Goal: Task Accomplishment & Management: Manage account settings

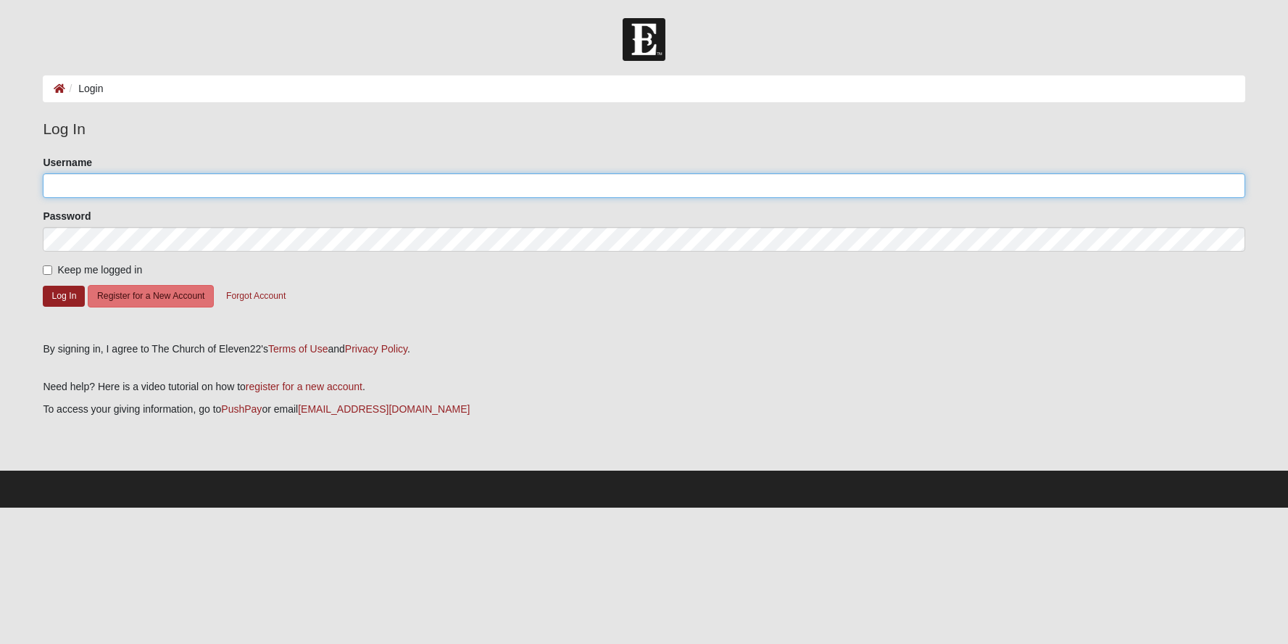
click at [109, 186] on input "Username" at bounding box center [644, 185] width 1202 height 25
type input "mattgrimm1440"
click at [50, 267] on input "Keep me logged in" at bounding box center [47, 269] width 9 height 9
checkbox input "true"
click at [53, 291] on button "Log In" at bounding box center [64, 296] width 42 height 21
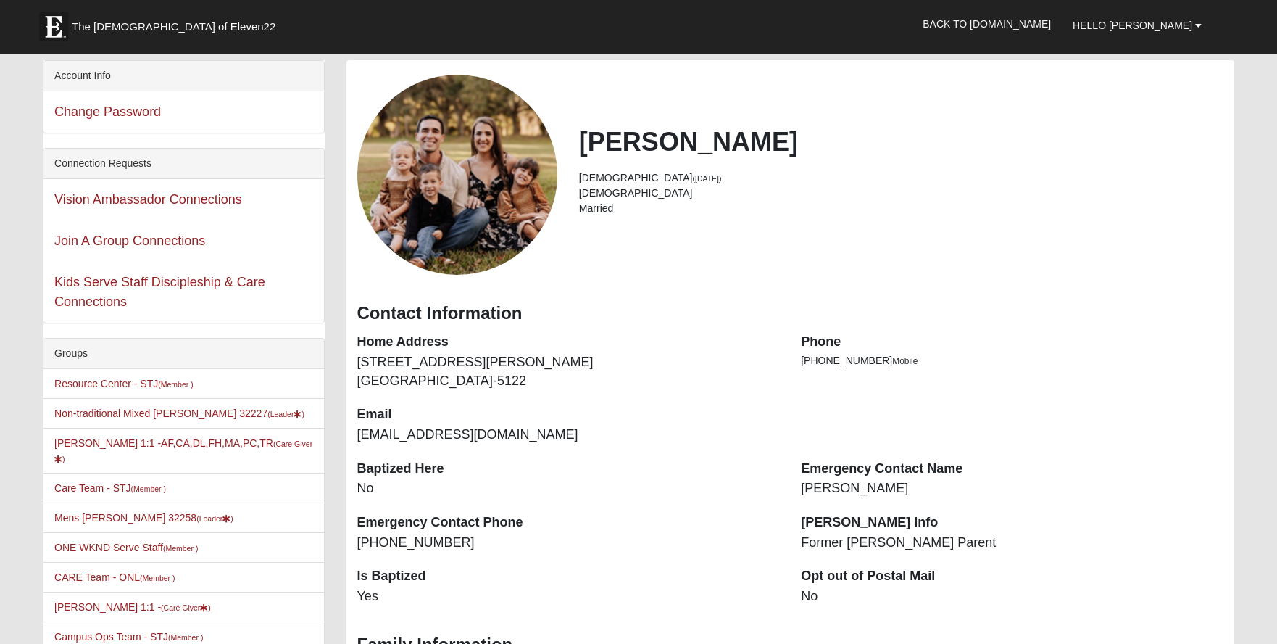
scroll to position [72, 0]
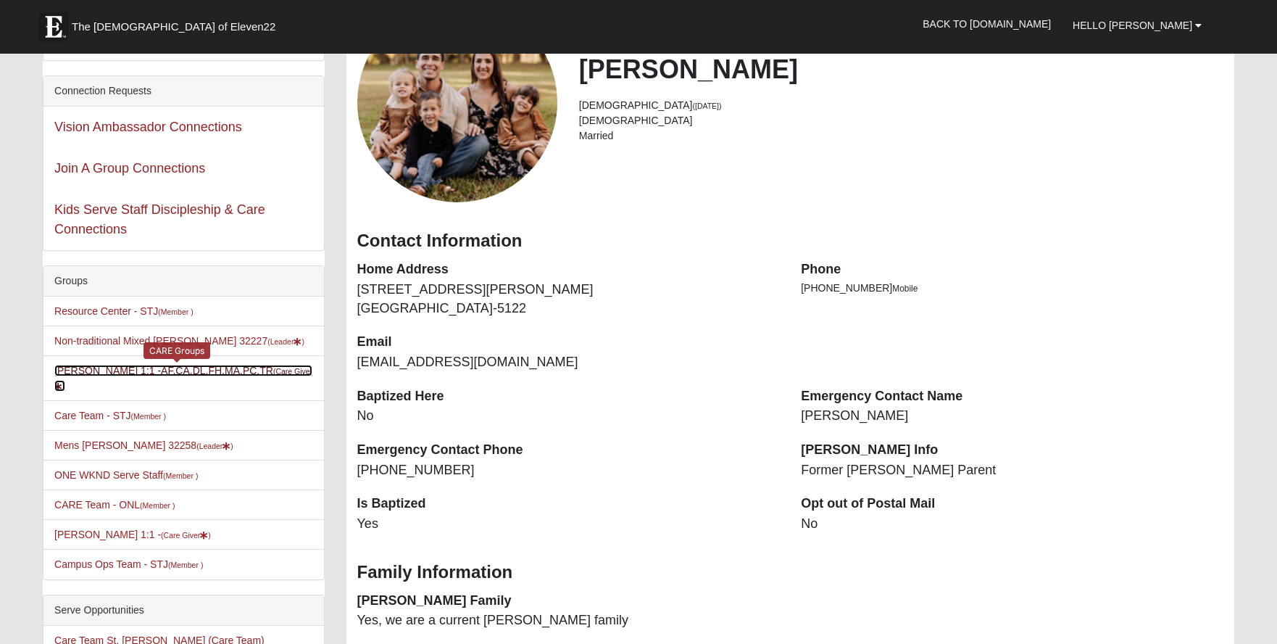
click at [175, 373] on link "Matt Grimm 1:1 -AF,CA,DL,FH,MA,PC,TR (Care Giver )" at bounding box center [183, 378] width 258 height 27
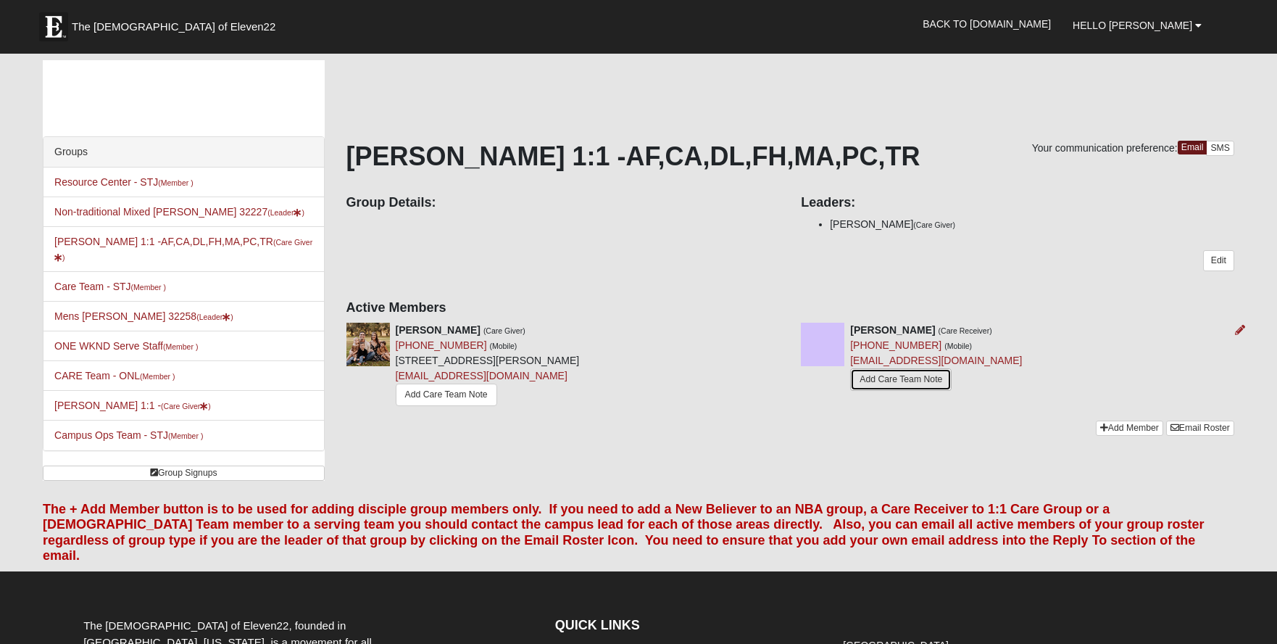
click at [905, 381] on link "Add Care Team Note" at bounding box center [900, 379] width 101 height 22
click at [145, 372] on small "(Member )" at bounding box center [157, 376] width 35 height 9
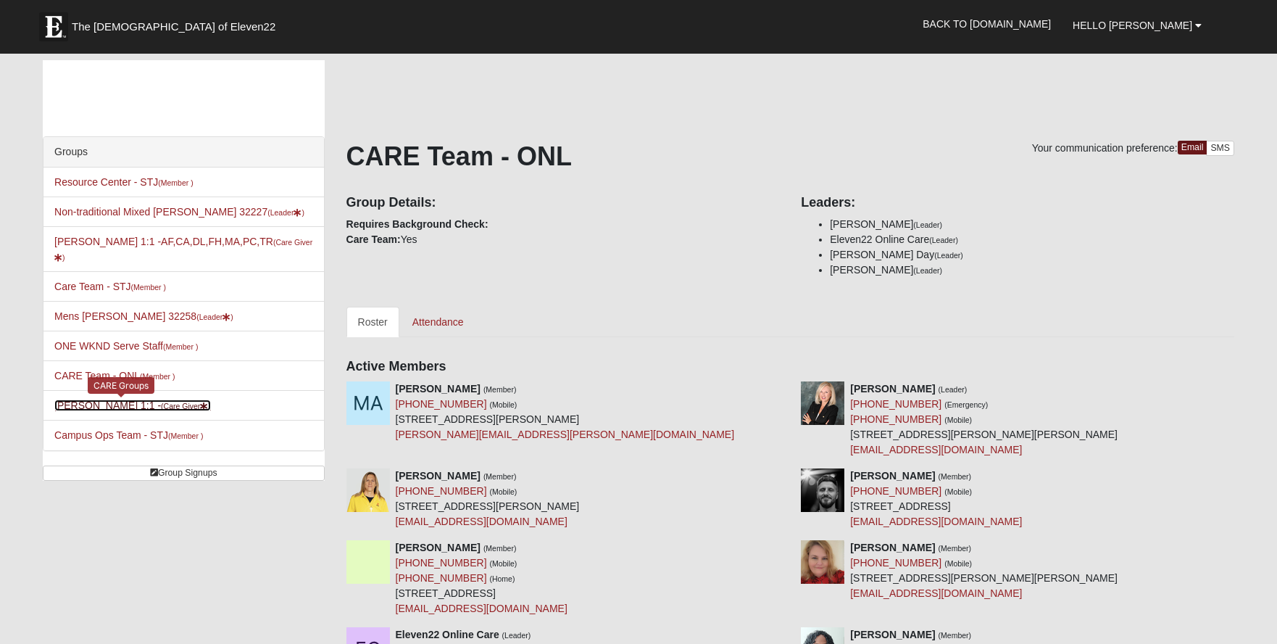
click at [161, 402] on small "(Care Giver )" at bounding box center [186, 406] width 50 height 9
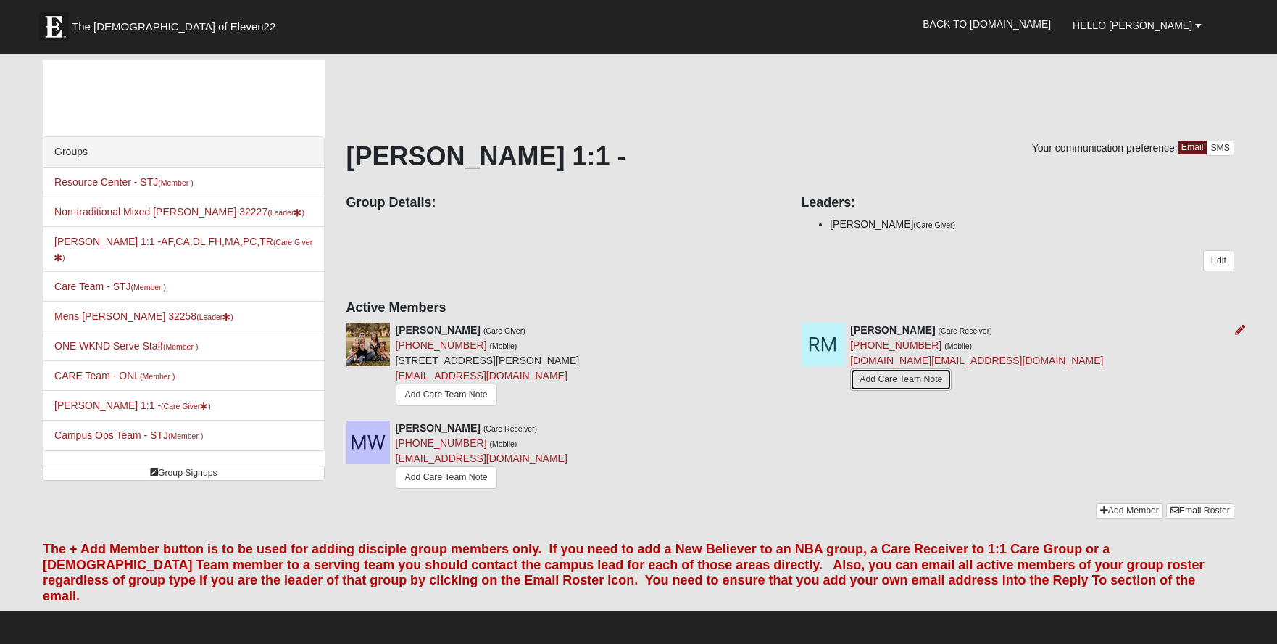
click at [888, 380] on link "Add Care Team Note" at bounding box center [900, 379] width 101 height 22
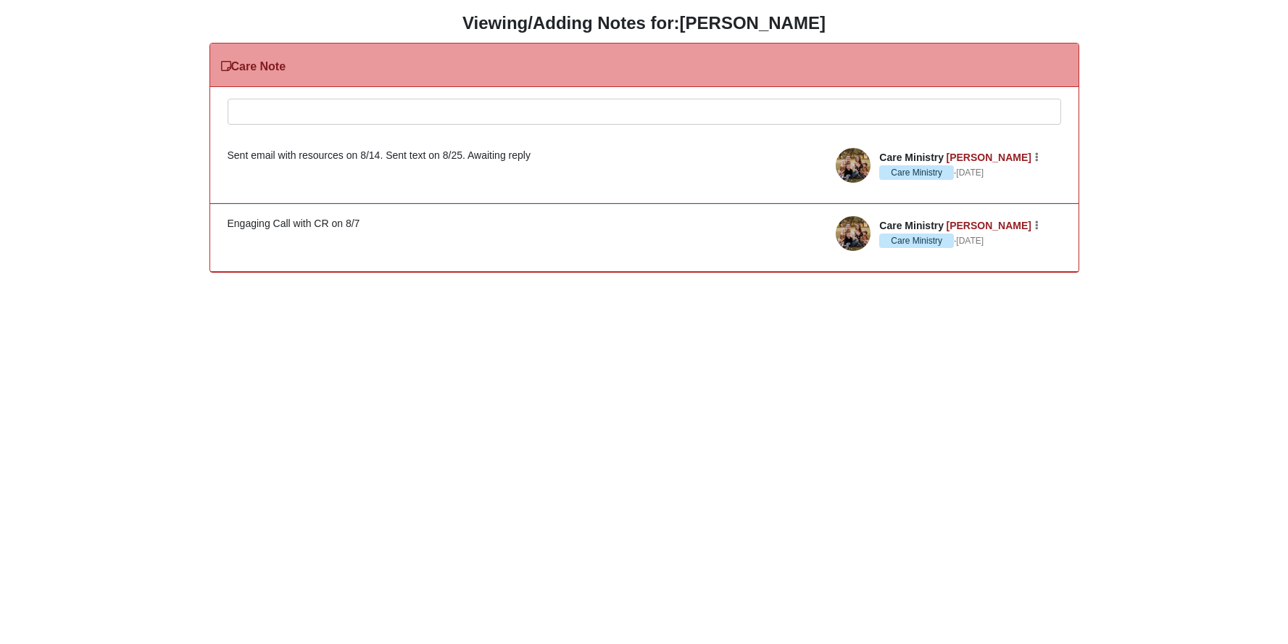
click at [324, 109] on div at bounding box center [644, 131] width 832 height 64
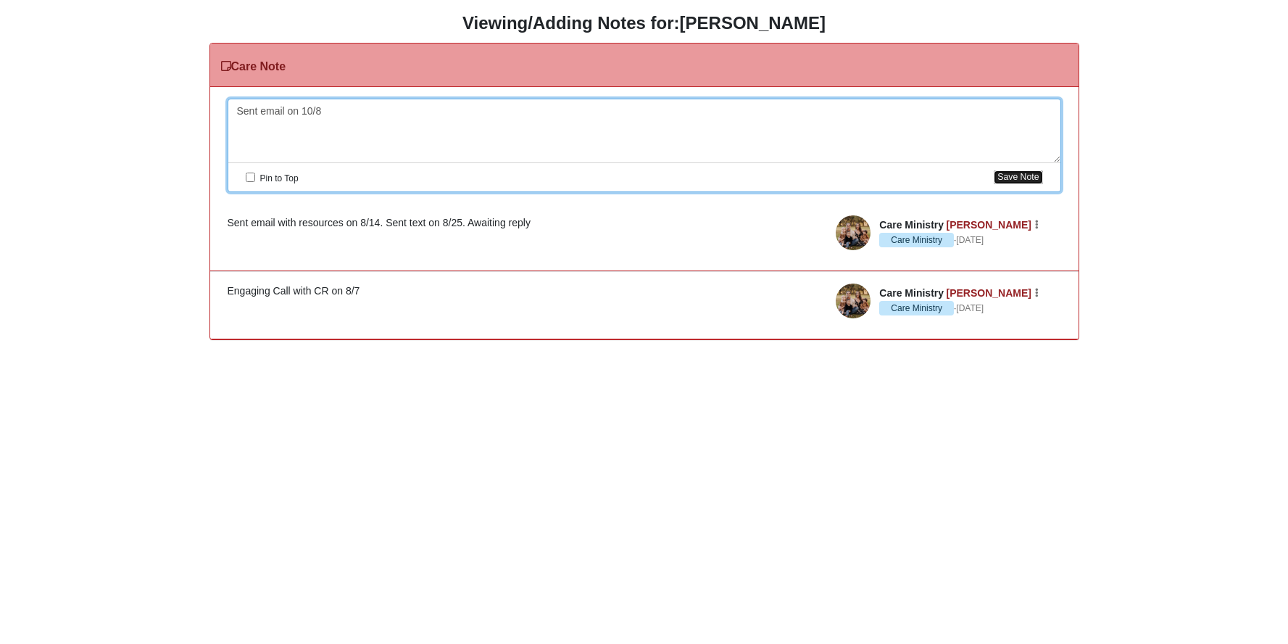
click at [1029, 179] on button "Save Note" at bounding box center [1018, 177] width 49 height 14
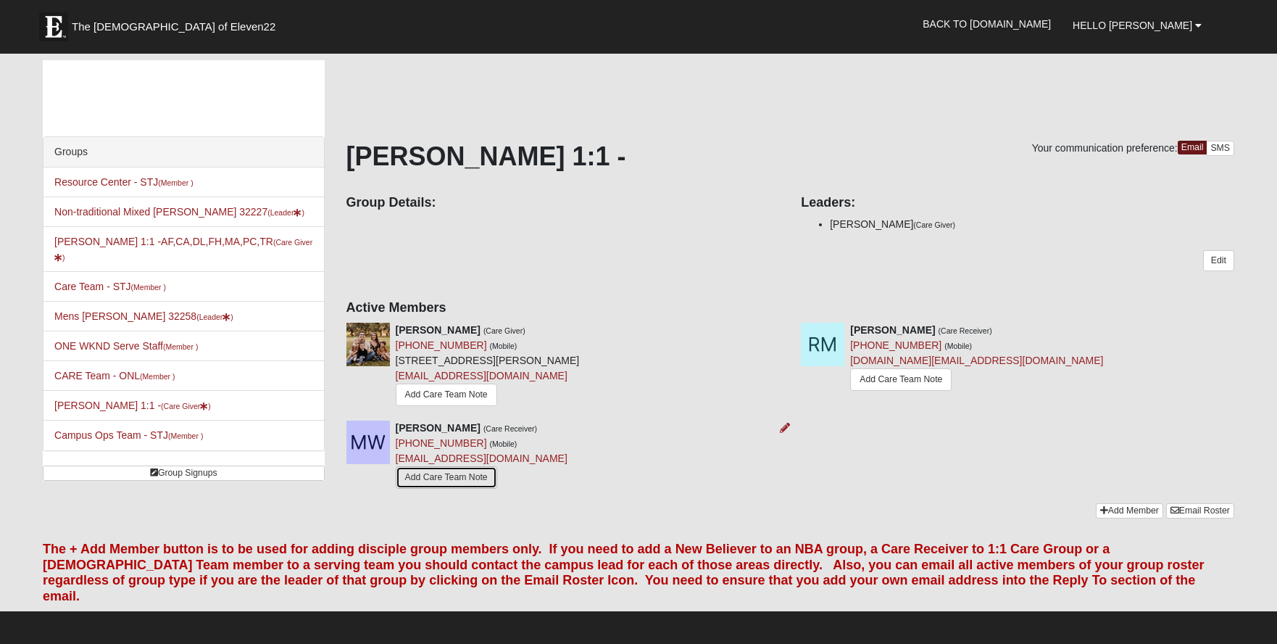
click at [458, 477] on link "Add Care Team Note" at bounding box center [446, 477] width 101 height 22
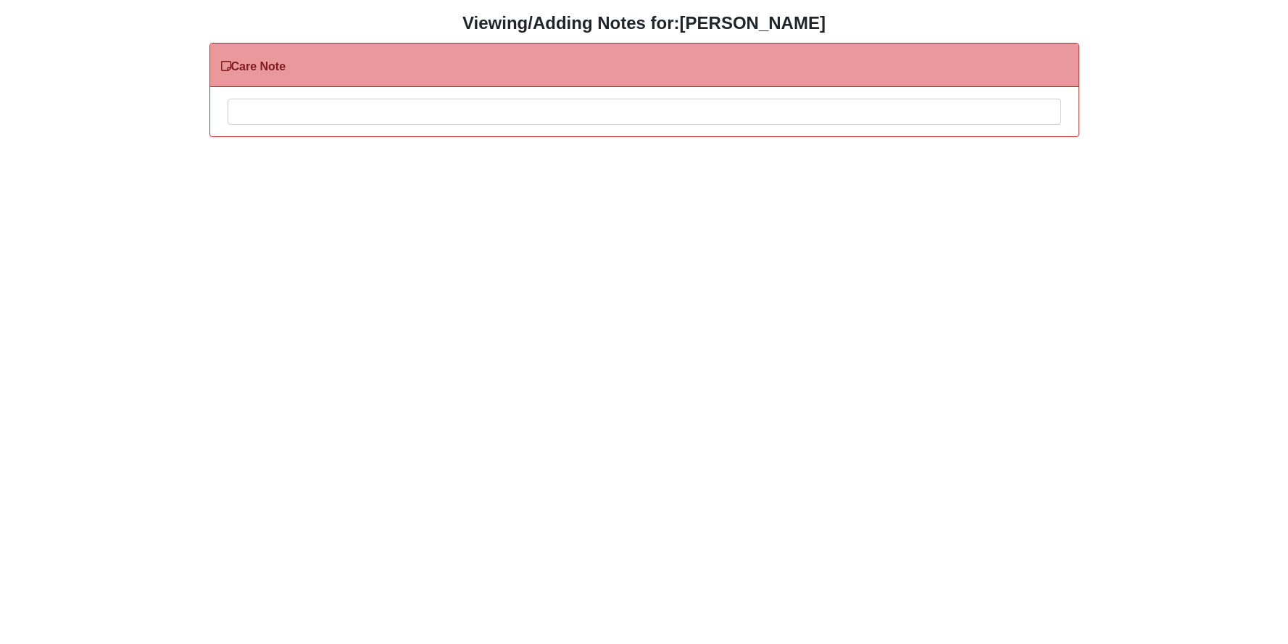
click at [328, 112] on div at bounding box center [644, 131] width 832 height 64
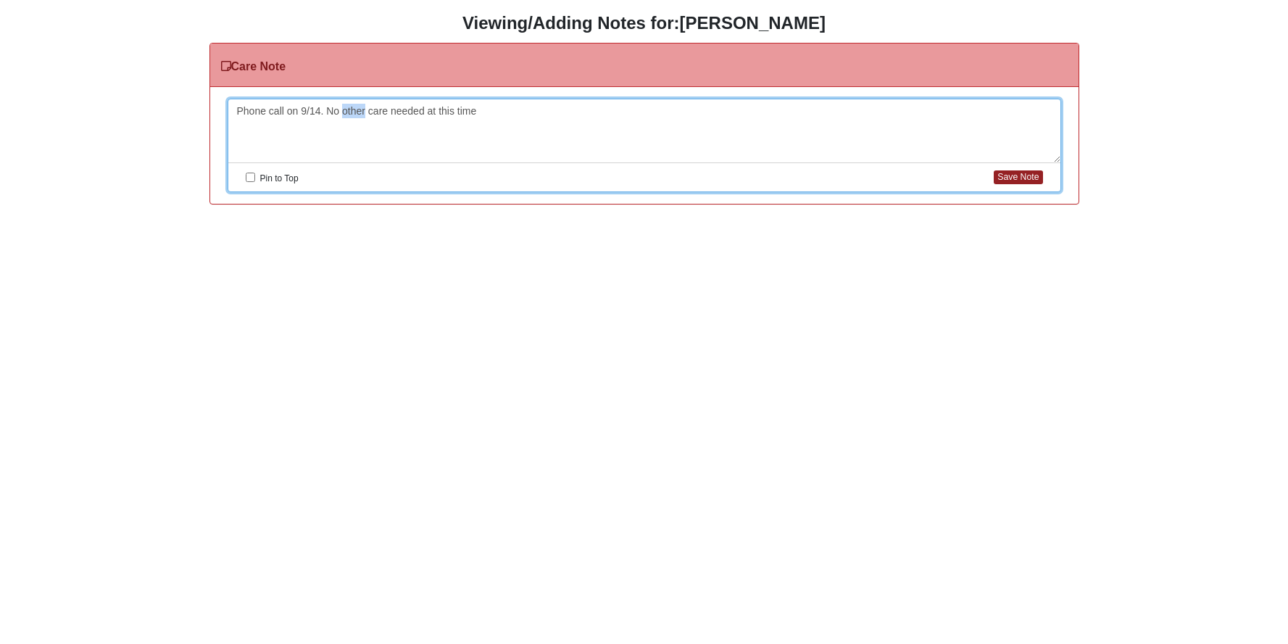
drag, startPoint x: 358, startPoint y: 112, endPoint x: 343, endPoint y: 108, distance: 15.6
click at [343, 108] on div "Phone call on 9/14. No other care needed at this time" at bounding box center [644, 131] width 832 height 64
click at [1027, 180] on button "Save Note" at bounding box center [1018, 177] width 49 height 14
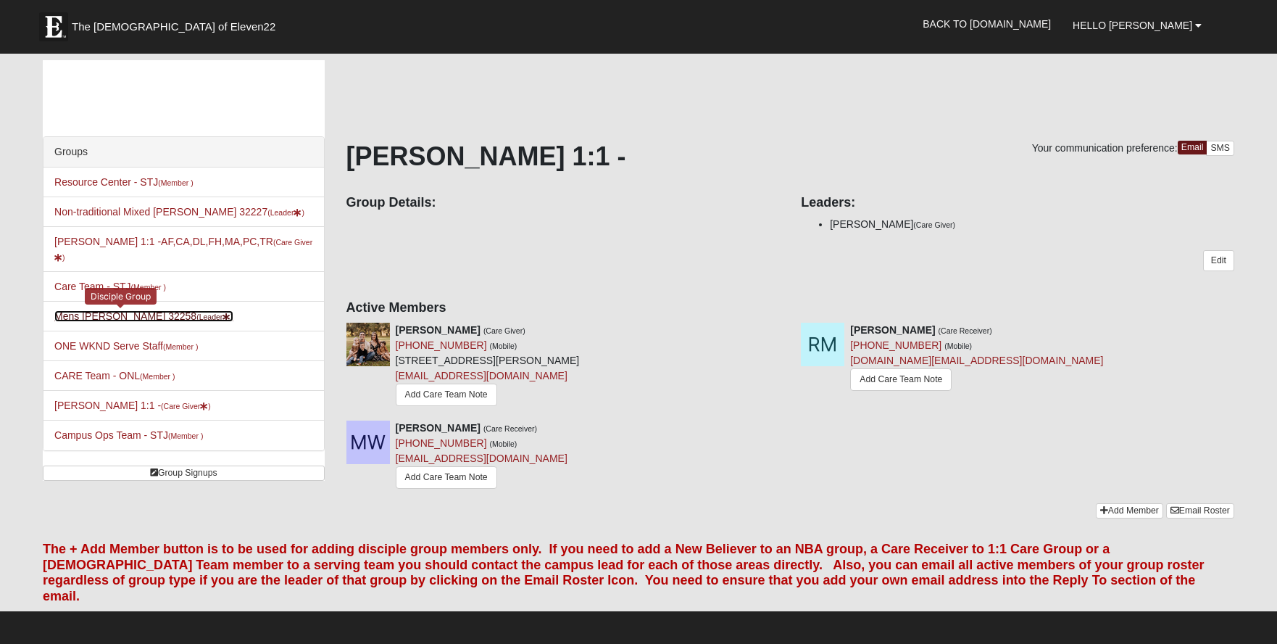
click at [110, 310] on link "Mens Grimm 32258 (Leader )" at bounding box center [143, 316] width 179 height 12
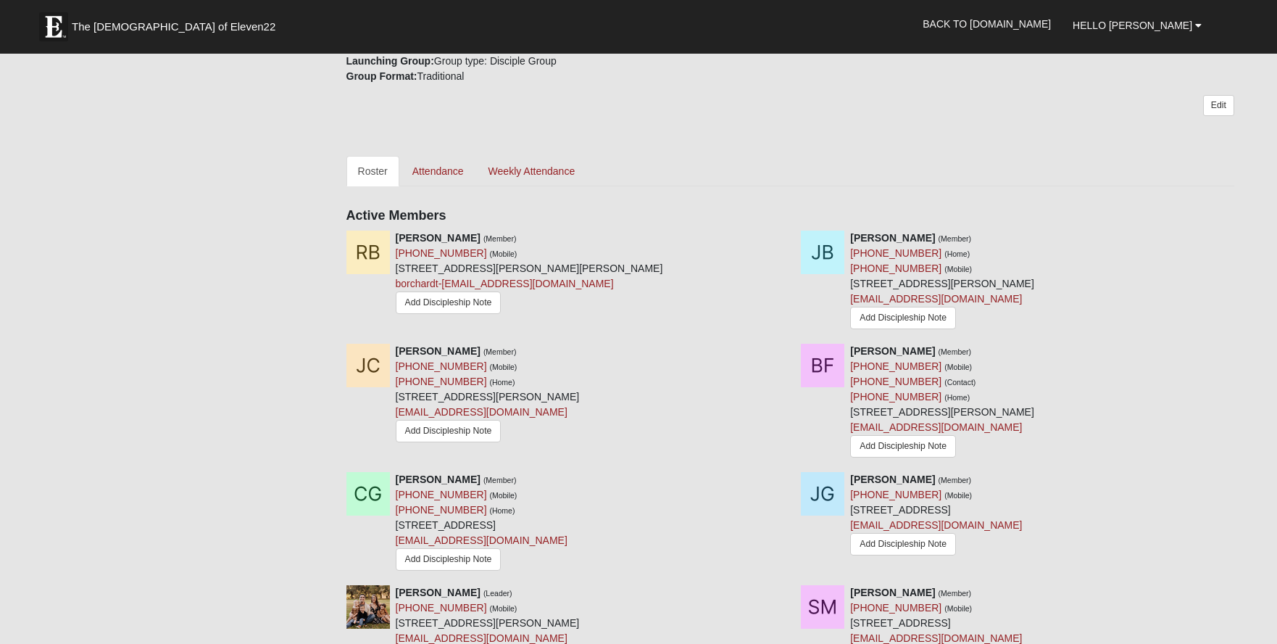
scroll to position [507, 0]
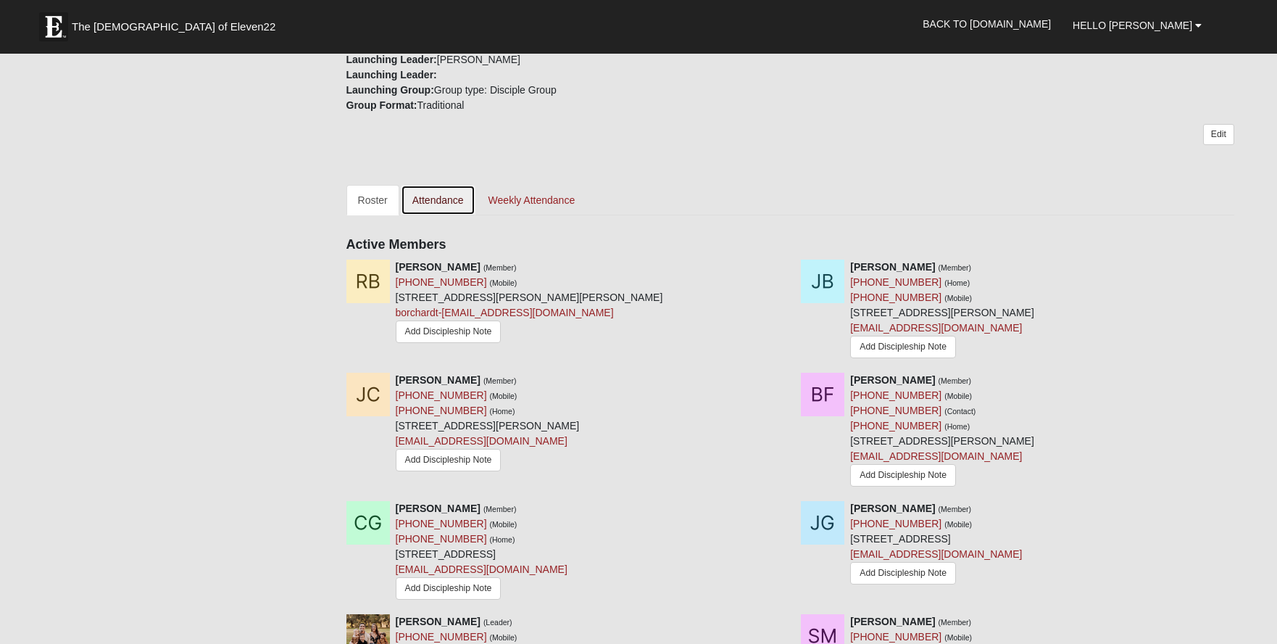
click at [442, 185] on link "Attendance" at bounding box center [438, 200] width 75 height 30
click at [428, 185] on link "Attendance" at bounding box center [438, 200] width 75 height 30
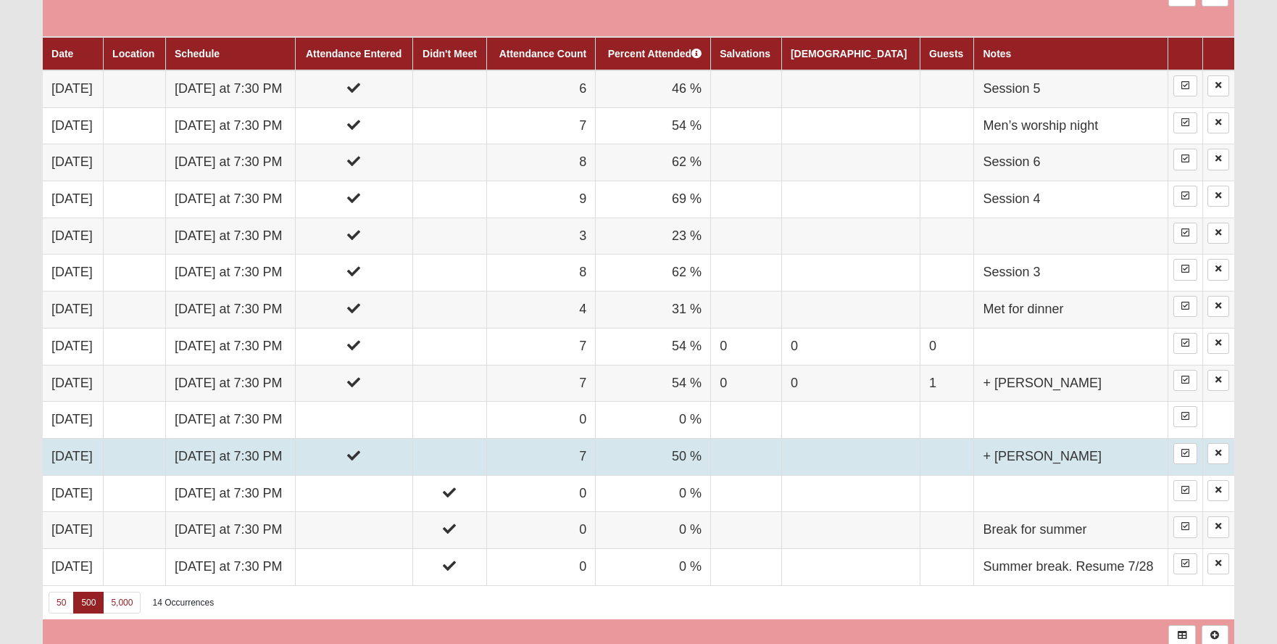
scroll to position [870, 0]
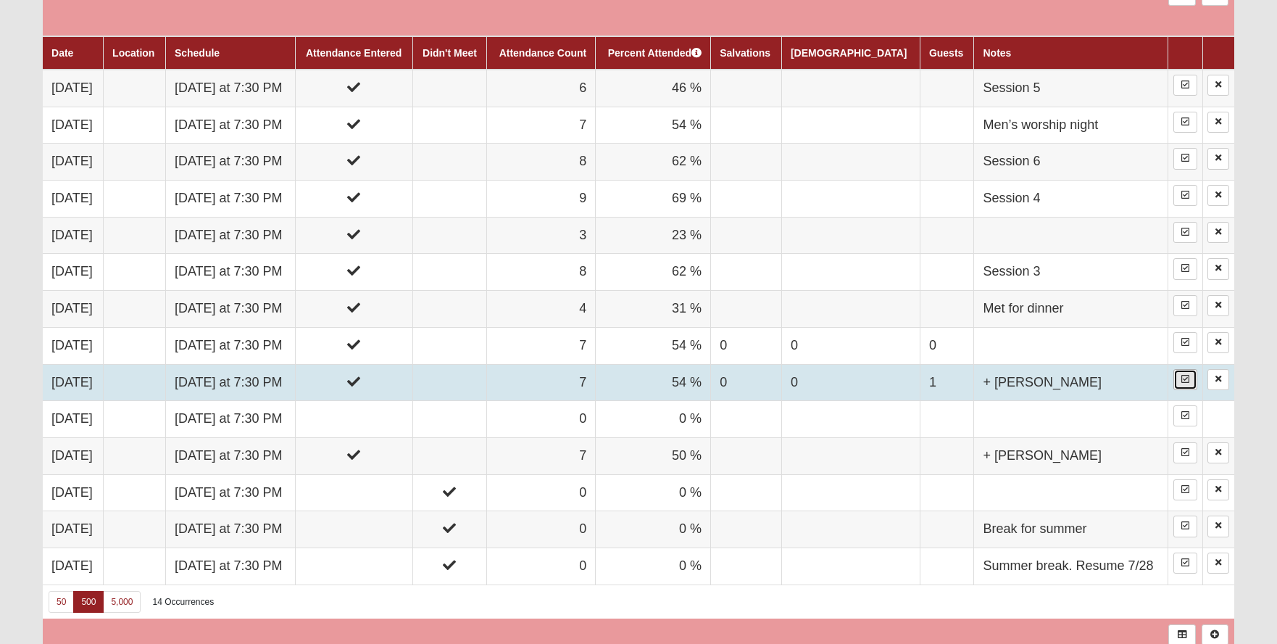
click at [1182, 378] on icon at bounding box center [1186, 379] width 8 height 9
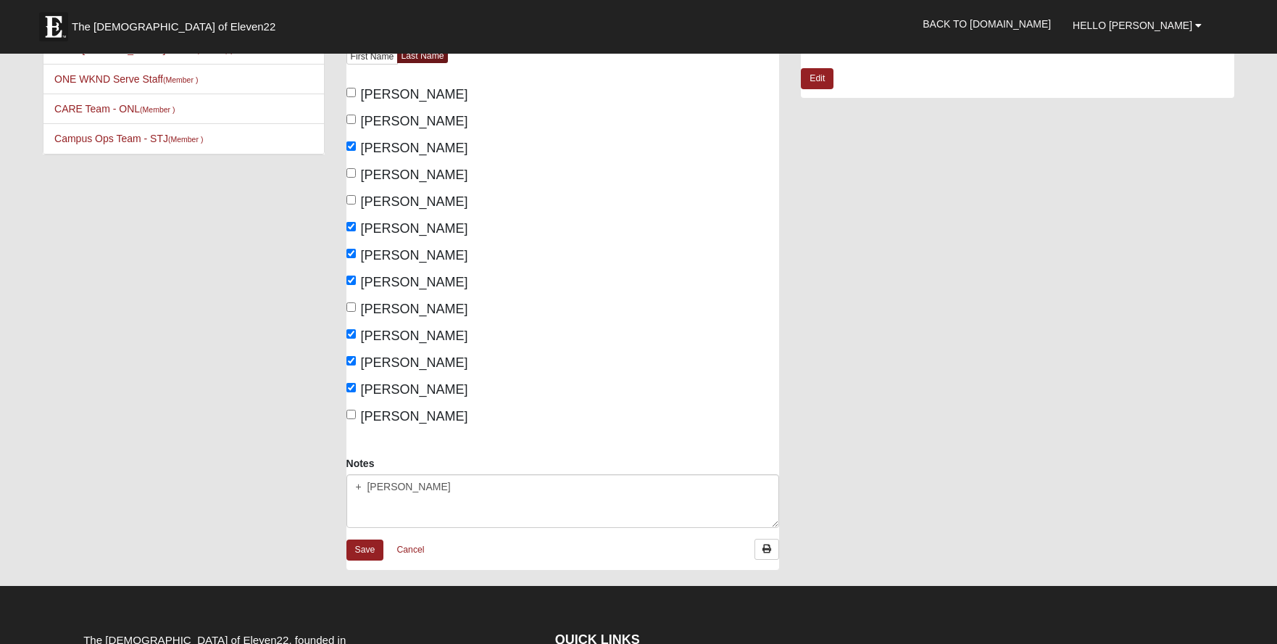
scroll to position [290, 0]
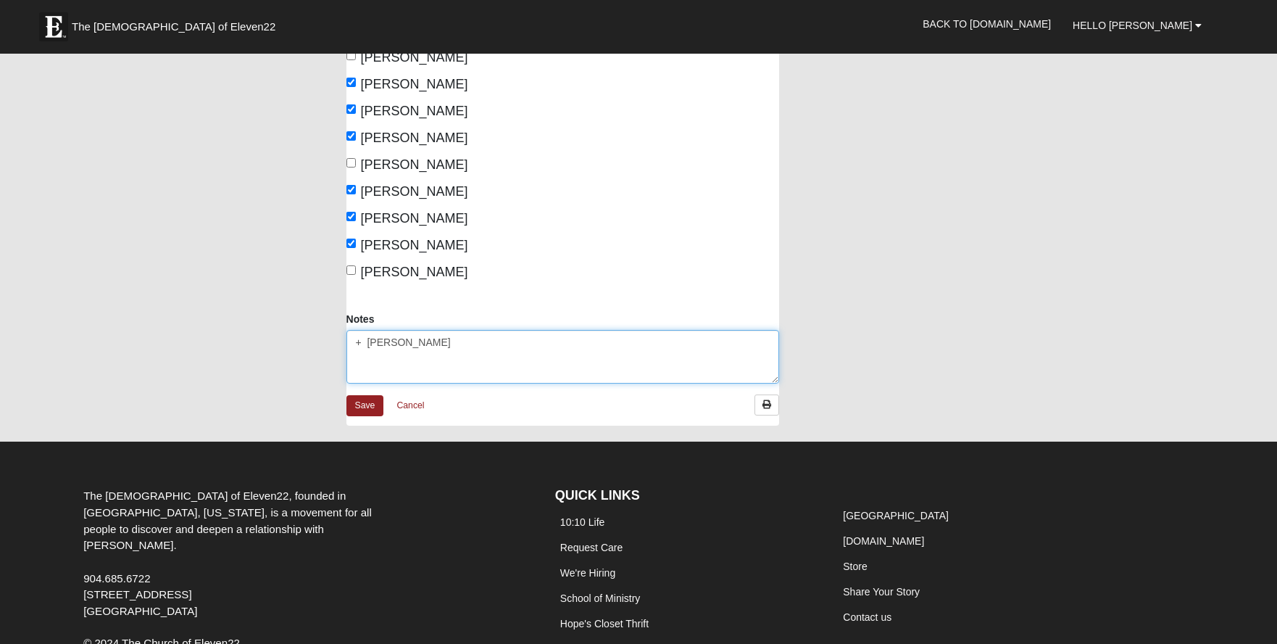
click at [354, 339] on textarea "+ Danny" at bounding box center [564, 357] width 434 height 54
type textarea "Session 1 + Danny"
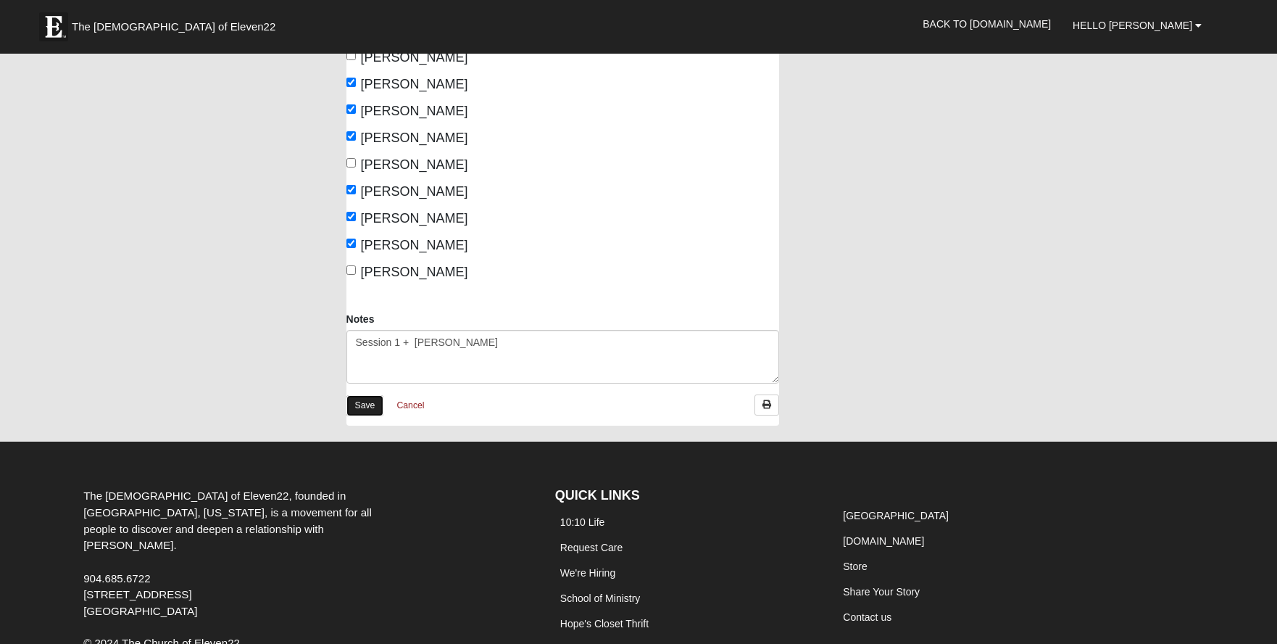
click at [363, 399] on link "Save" at bounding box center [366, 405] width 38 height 21
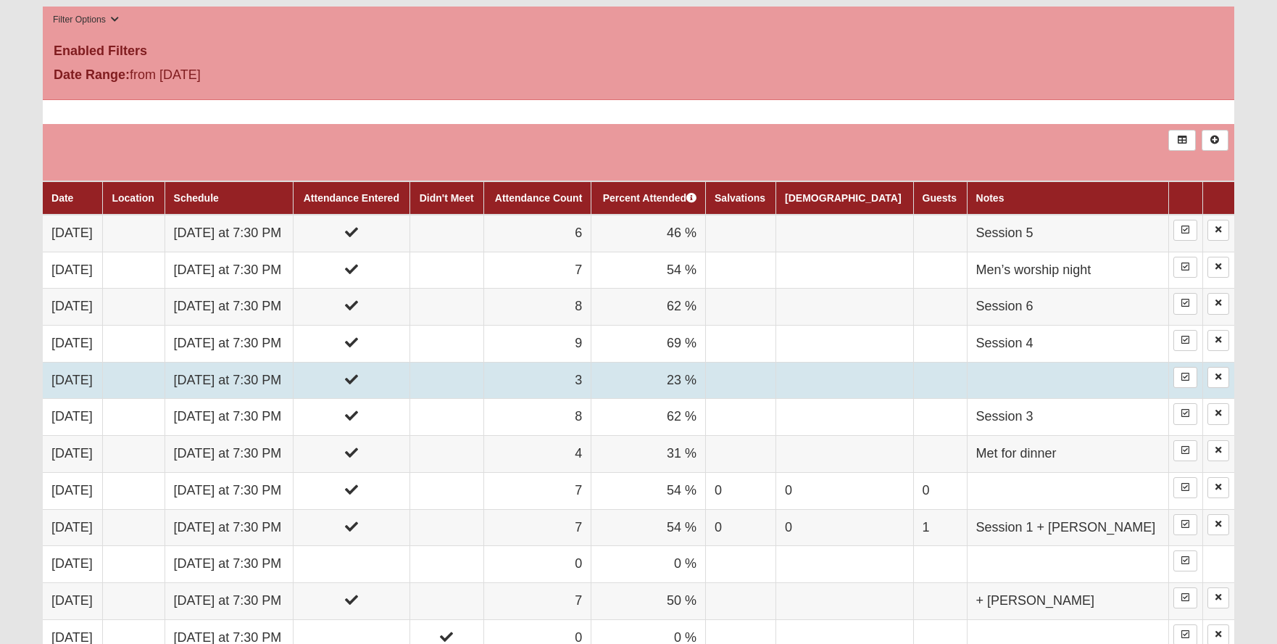
scroll to position [942, 0]
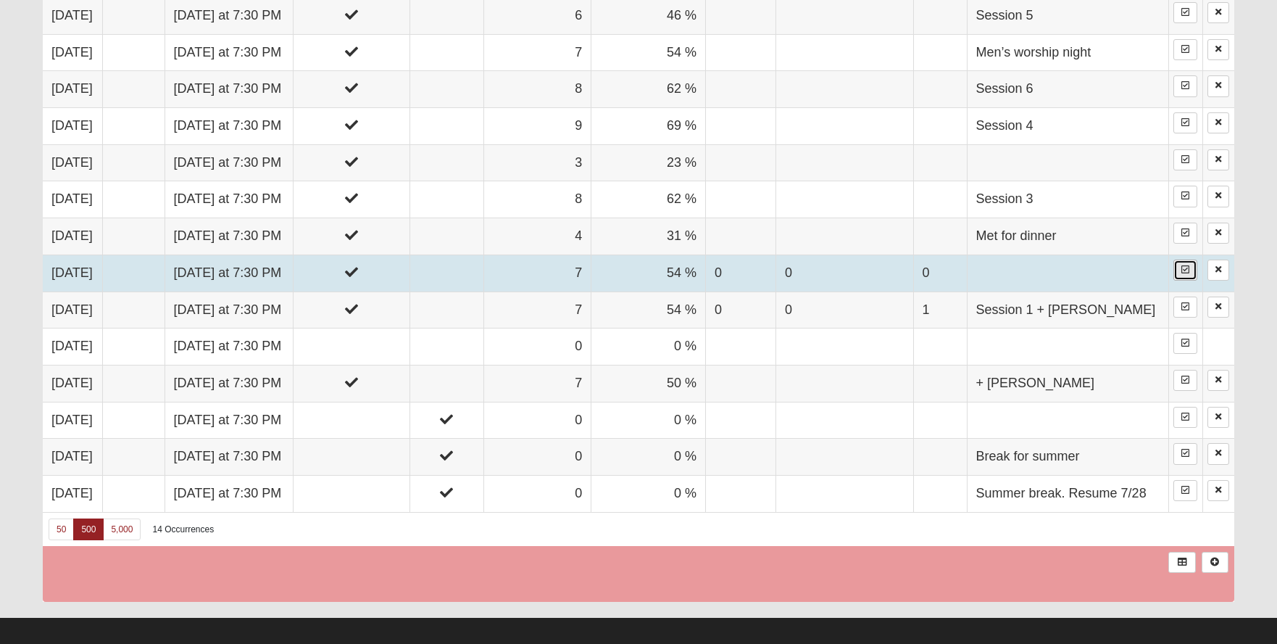
click at [1182, 270] on icon at bounding box center [1186, 269] width 8 height 9
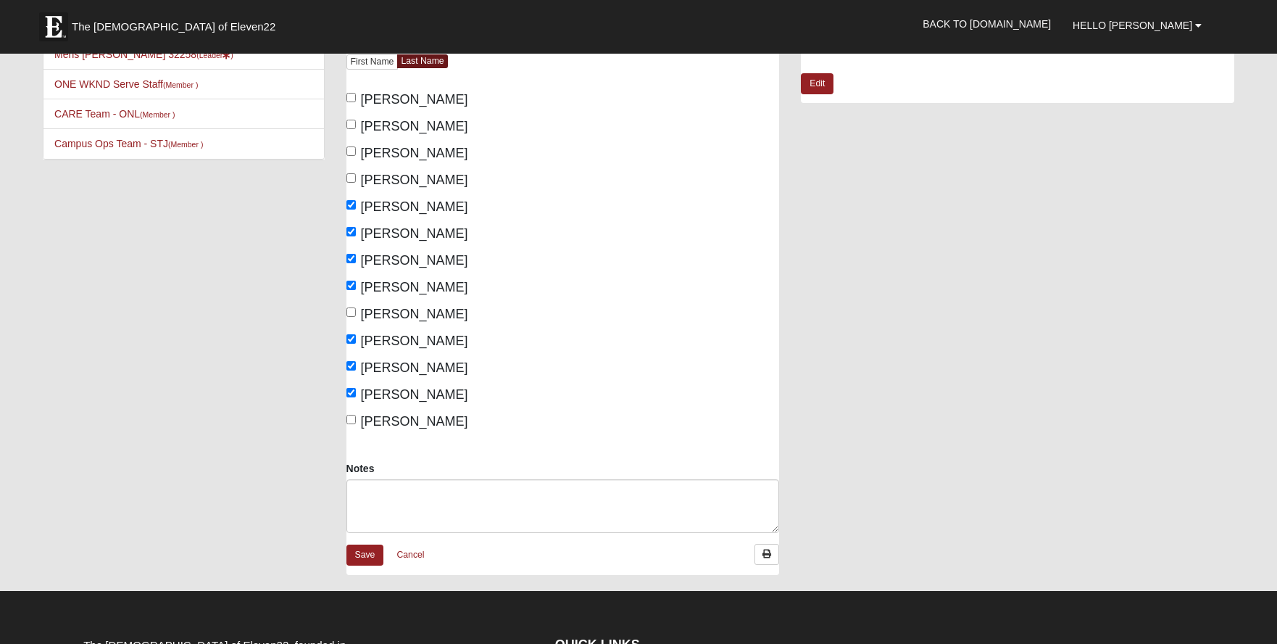
scroll to position [145, 0]
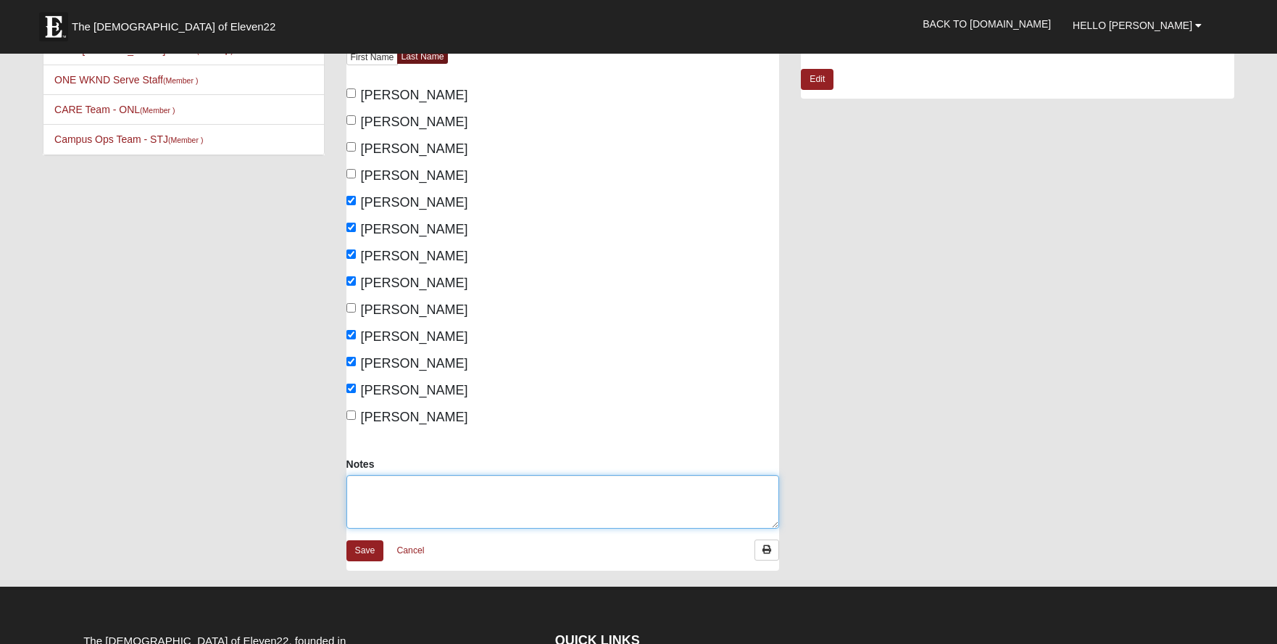
click at [399, 498] on textarea "Notes" at bounding box center [564, 502] width 434 height 54
type textarea "Session 2"
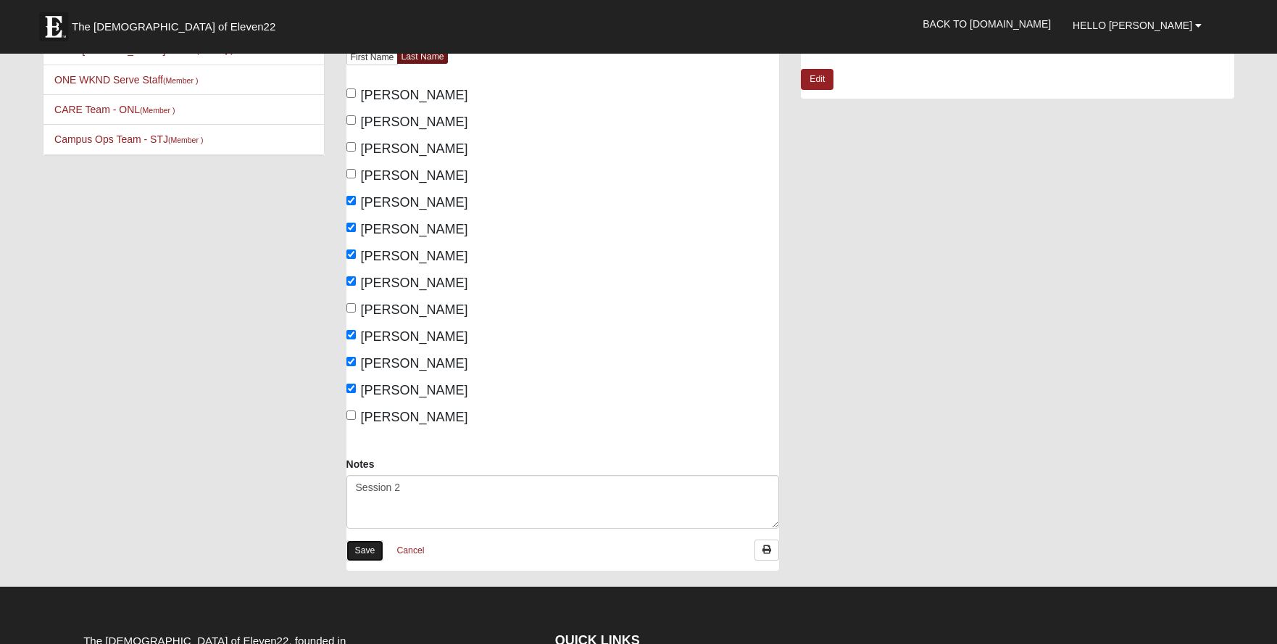
click at [365, 553] on link "Save" at bounding box center [366, 550] width 38 height 21
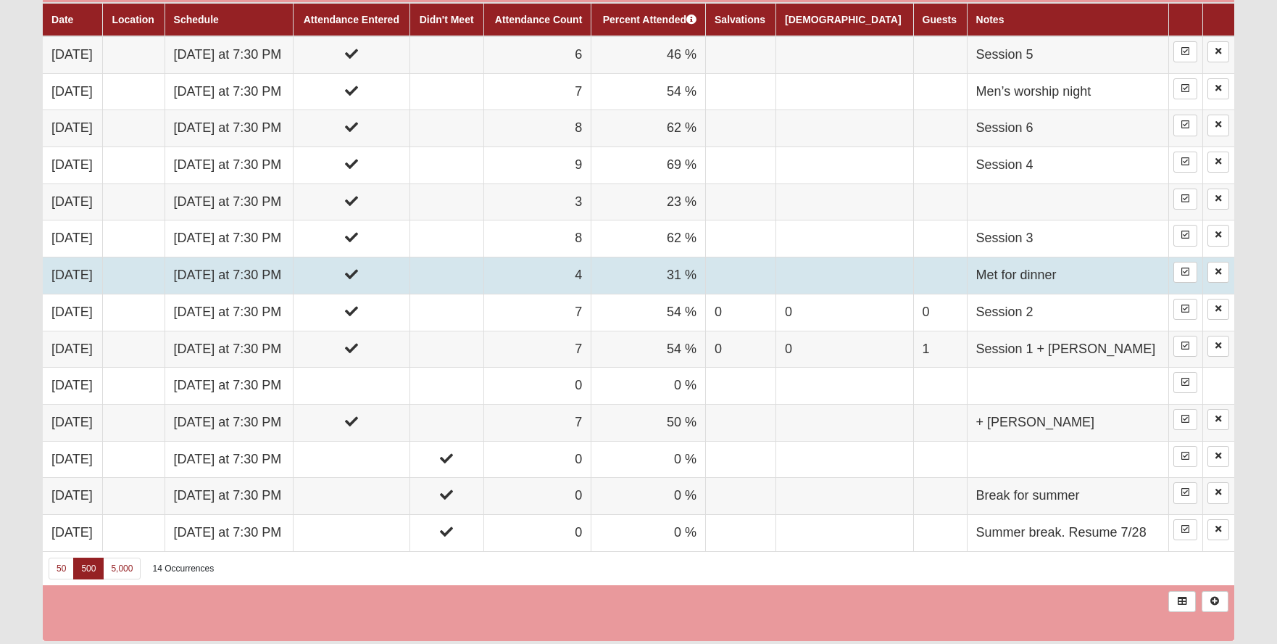
scroll to position [870, 0]
